Goal: Information Seeking & Learning: Learn about a topic

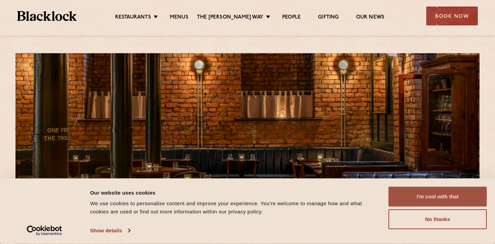
click at [420, 201] on button "I'm cool with that" at bounding box center [437, 197] width 98 height 20
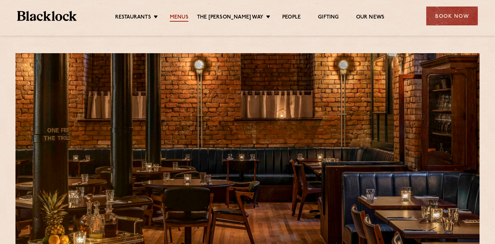
click at [188, 20] on link "Menus" at bounding box center [179, 18] width 19 height 8
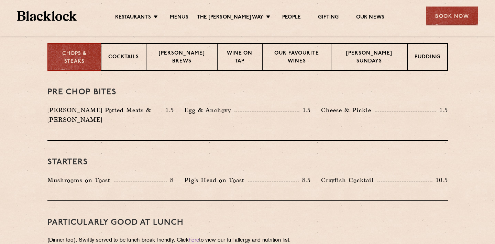
scroll to position [281, 0]
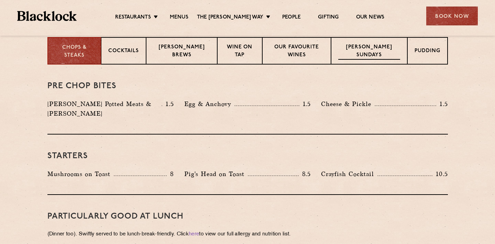
click at [374, 54] on p "Blacklock Sundays" at bounding box center [369, 52] width 62 height 16
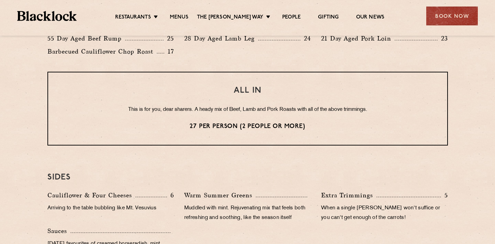
scroll to position [562, 0]
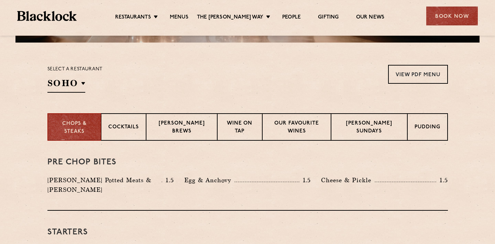
scroll to position [167, 0]
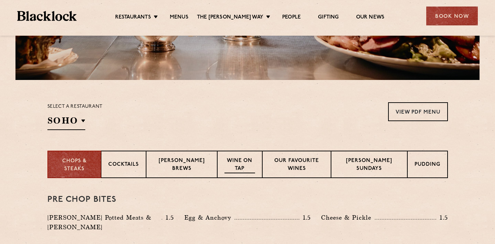
click at [244, 169] on p "Wine on Tap" at bounding box center [239, 165] width 31 height 16
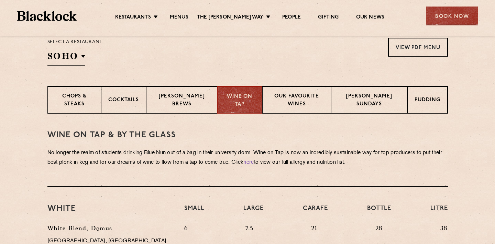
scroll to position [216, 0]
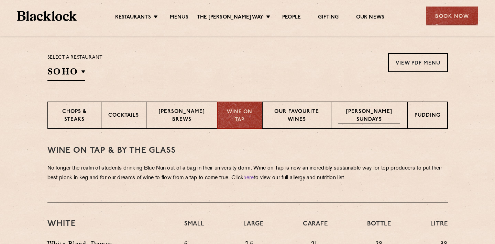
click at [364, 115] on p "Blacklock Sundays" at bounding box center [369, 116] width 62 height 16
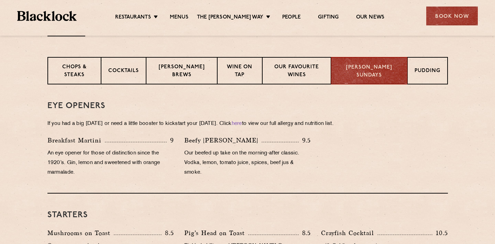
scroll to position [220, 0]
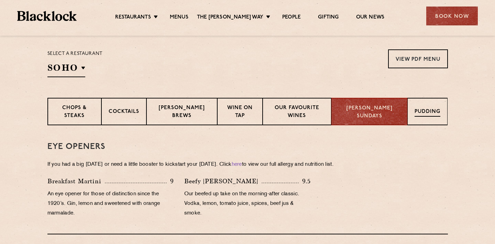
click at [433, 106] on div "Pudding" at bounding box center [427, 111] width 40 height 27
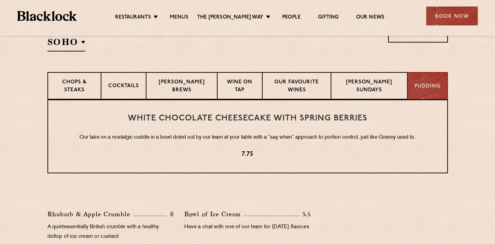
scroll to position [240, 0]
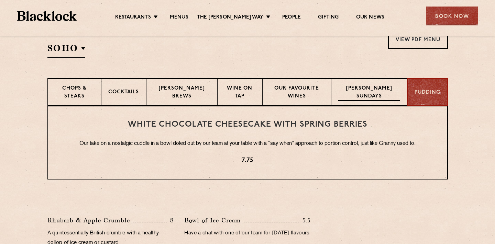
click at [381, 98] on p "Blacklock Sundays" at bounding box center [369, 93] width 62 height 16
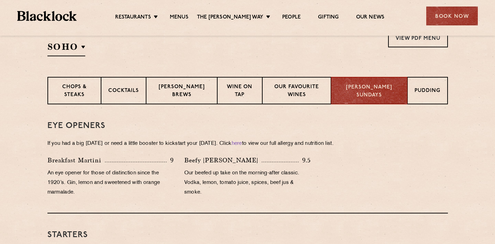
scroll to position [231, 0]
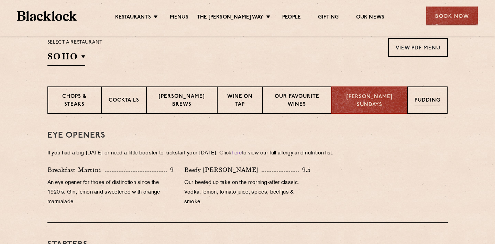
click at [419, 108] on div "Pudding" at bounding box center [427, 100] width 40 height 27
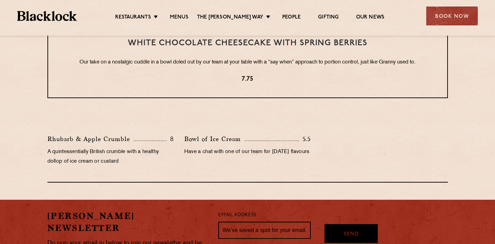
scroll to position [284, 0]
